Goal: Find specific page/section: Find specific page/section

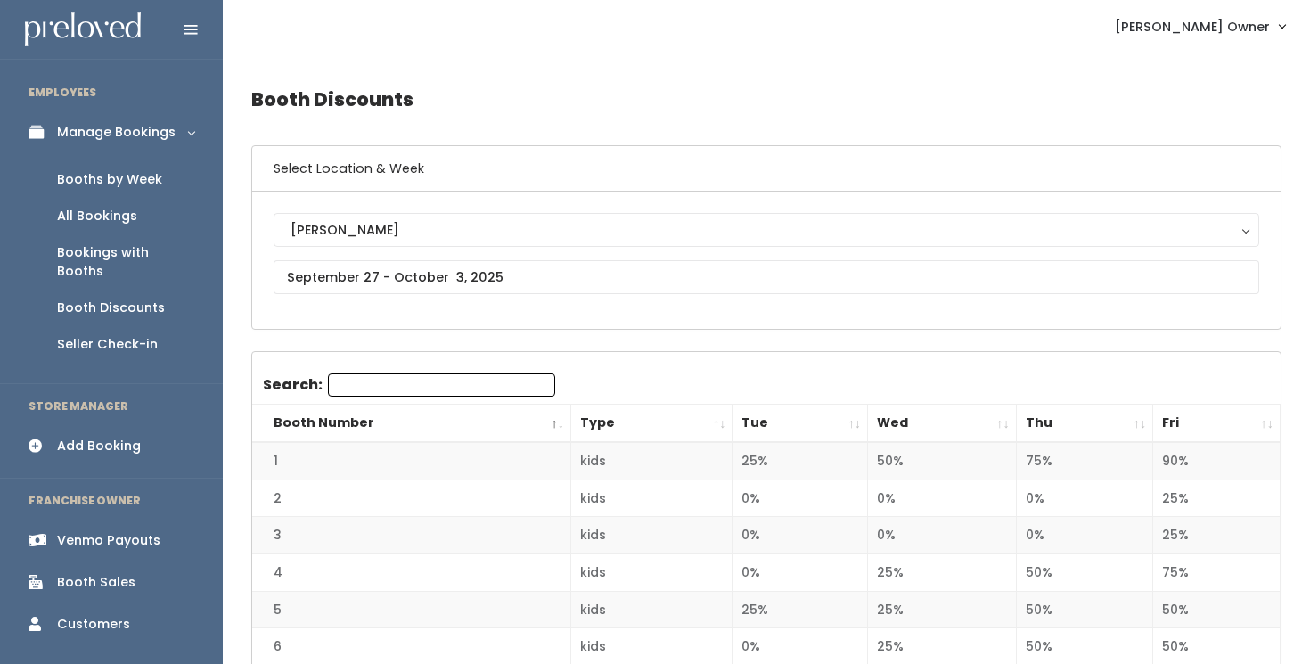
click at [106, 220] on div "All Bookings" at bounding box center [97, 216] width 80 height 19
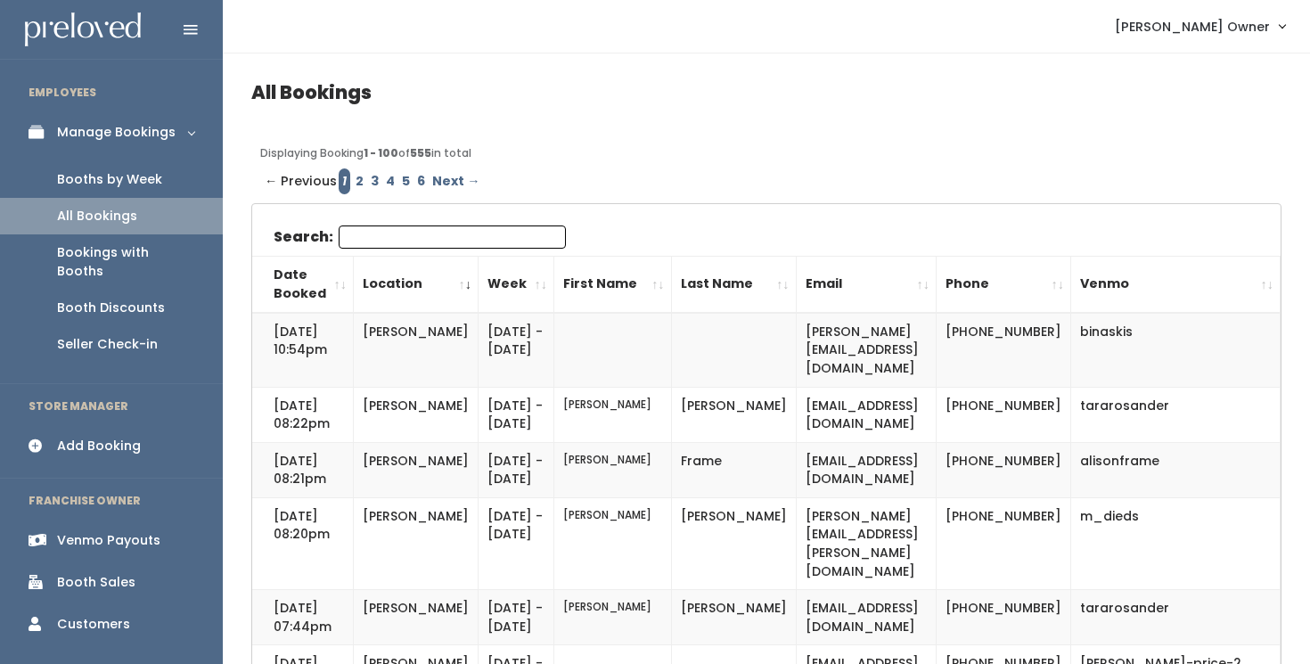
click at [132, 254] on div "Bookings with Booths" at bounding box center [125, 261] width 137 height 37
